Goal: Find specific page/section: Find specific page/section

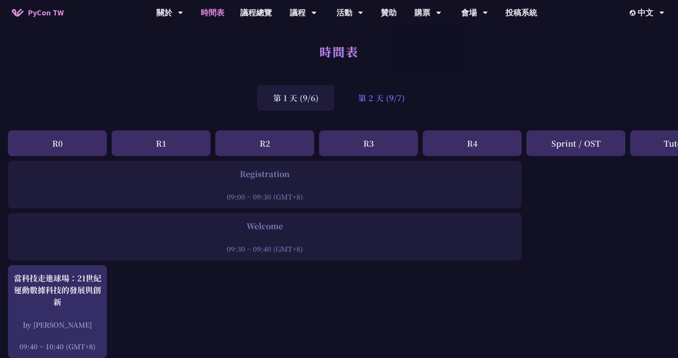
click at [389, 110] on div "第 2 天 (9/7)" at bounding box center [381, 98] width 78 height 26
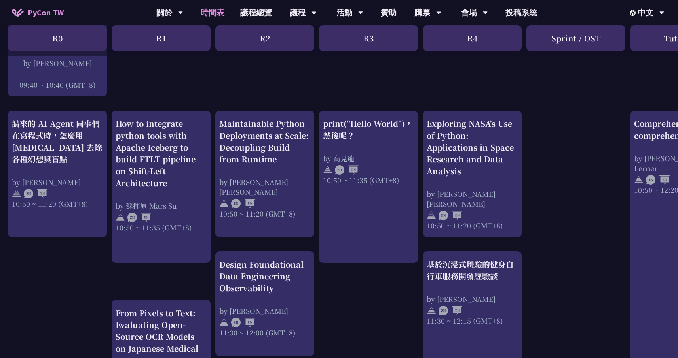
scroll to position [240, 0]
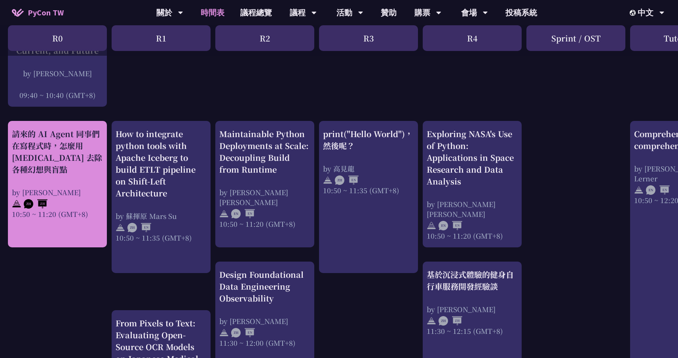
click at [57, 191] on div "by [PERSON_NAME]" at bounding box center [57, 193] width 91 height 10
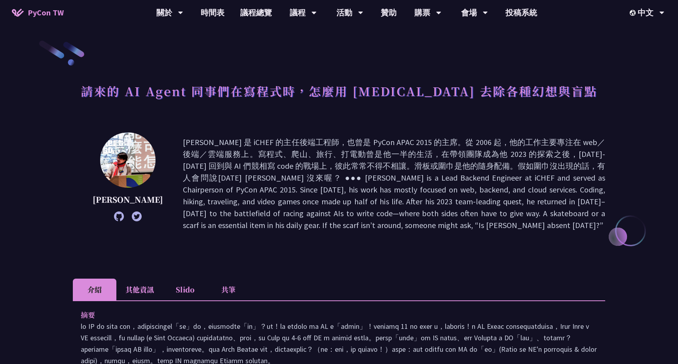
click at [114, 218] on icon at bounding box center [119, 217] width 10 height 10
click at [221, 19] on link "時間表" at bounding box center [213, 12] width 40 height 25
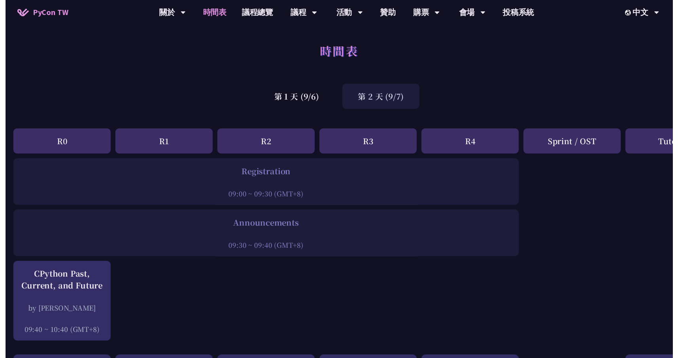
scroll to position [240, 0]
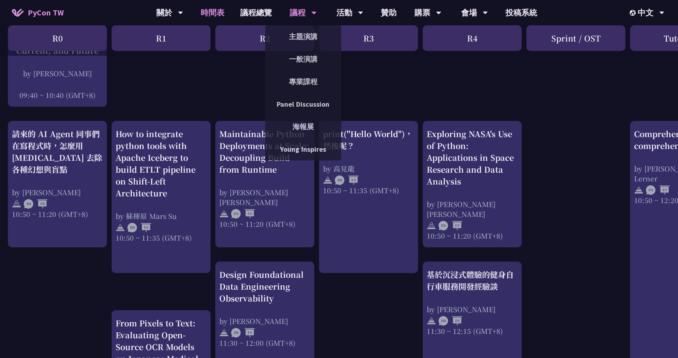
click at [308, 13] on div "議程" at bounding box center [303, 12] width 27 height 25
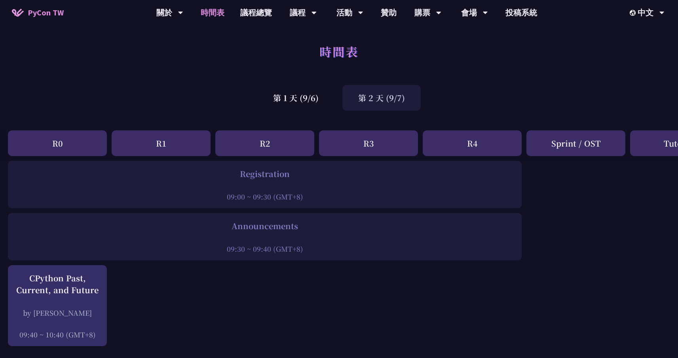
click at [404, 104] on div "第 2 天 (9/7)" at bounding box center [381, 98] width 78 height 26
click at [382, 103] on div "第 2 天 (9/7)" at bounding box center [381, 98] width 78 height 26
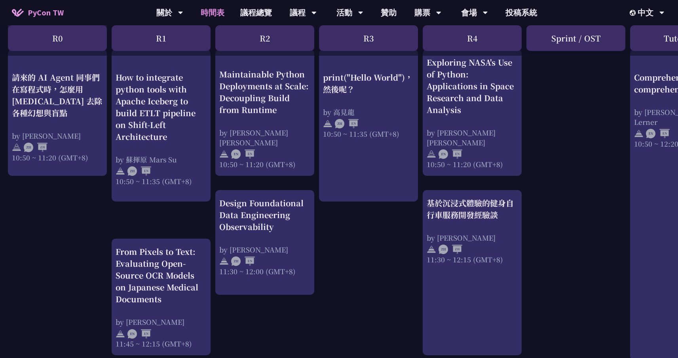
scroll to position [316, 0]
